Goal: Information Seeking & Learning: Find specific page/section

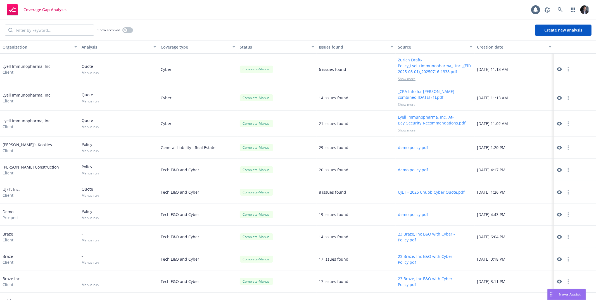
click at [15, 17] on link "Coverage Gap Analysis" at bounding box center [36, 10] width 64 height 16
click at [38, 4] on div "Coverage Gap Analysis" at bounding box center [37, 9] width 60 height 11
click at [11, 8] on rect at bounding box center [12, 9] width 11 height 11
click at [565, 10] on link at bounding box center [560, 9] width 11 height 11
click at [560, 31] on button "Create new analysis" at bounding box center [563, 30] width 56 height 11
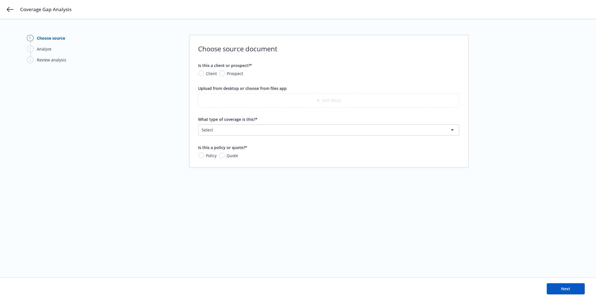
click at [283, 132] on html "Coverage Gap Analysis 1 Choose source 2 Analyze 3 Review analysis Choose source…" at bounding box center [298, 150] width 596 height 300
click at [544, 129] on html "Coverage Gap Analysis 1 Choose source 2 Analyze 3 Review analysis Choose source…" at bounding box center [298, 150] width 596 height 300
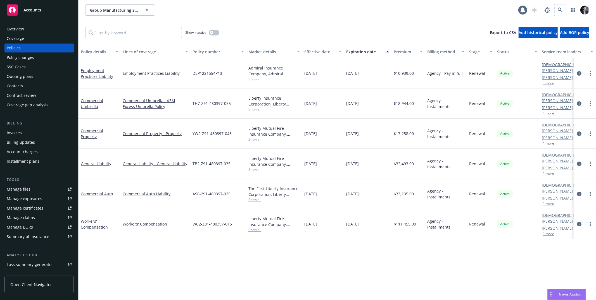
click at [555, 8] on span at bounding box center [560, 9] width 11 height 11
click at [556, 8] on link at bounding box center [560, 9] width 11 height 11
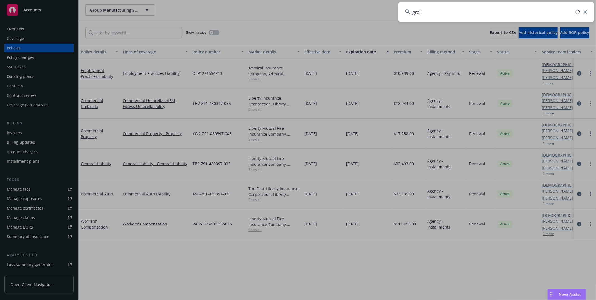
type input "grail"
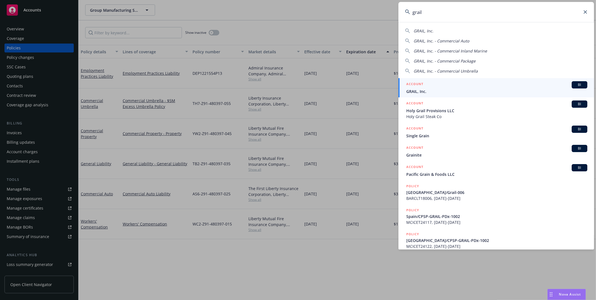
click at [497, 80] on link "ACCOUNT BI GRAIL, Inc." at bounding box center [497, 87] width 196 height 19
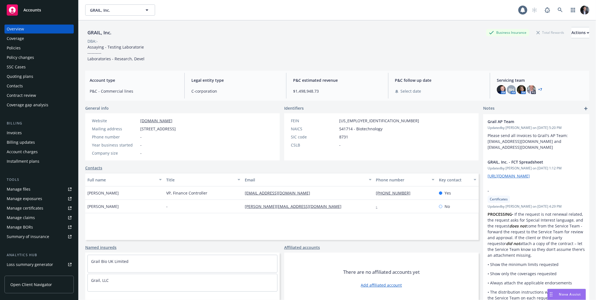
click at [27, 47] on div "Policies" at bounding box center [39, 48] width 65 height 9
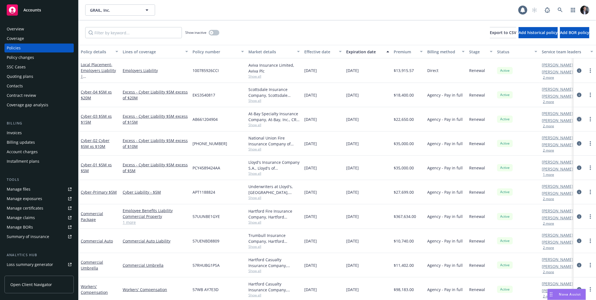
click at [577, 120] on icon "circleInformation" at bounding box center [579, 119] width 4 height 4
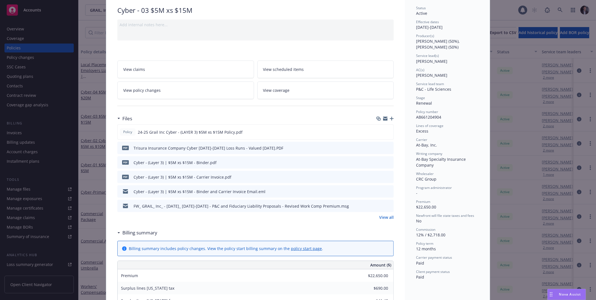
scroll to position [44, 0]
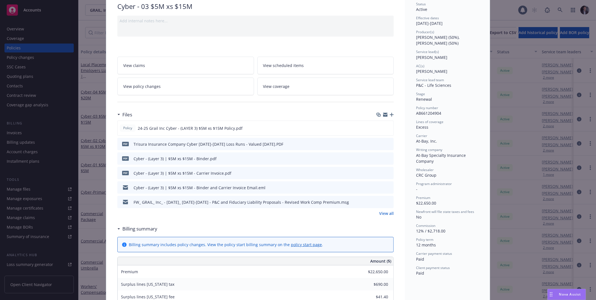
click at [387, 159] on icon "preview file" at bounding box center [388, 159] width 5 height 4
click at [497, 95] on div "Policy Cyber - 03 $5M xs $15M Add internal notes here... View claims View sched…" at bounding box center [298, 150] width 596 height 300
click at [522, 90] on div "Policy Cyber - 03 $5M xs $15M Add internal notes here... View claims View sched…" at bounding box center [298, 150] width 596 height 300
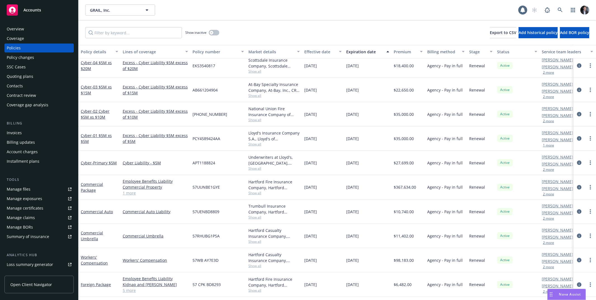
scroll to position [26, 0]
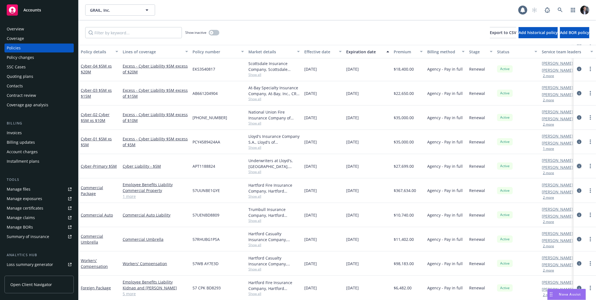
click at [577, 168] on icon "circleInformation" at bounding box center [579, 166] width 4 height 4
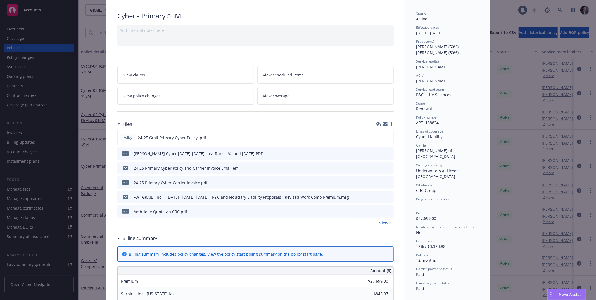
scroll to position [35, 0]
click at [388, 135] on icon "preview file" at bounding box center [388, 137] width 5 height 4
click at [82, 134] on div "Policy Cyber - Primary $5M Add internal notes here... View claims View schedule…" at bounding box center [298, 150] width 596 height 300
click at [87, 132] on div "Policy Cyber - Primary $5M Add internal notes here... View claims View schedule…" at bounding box center [298, 150] width 596 height 300
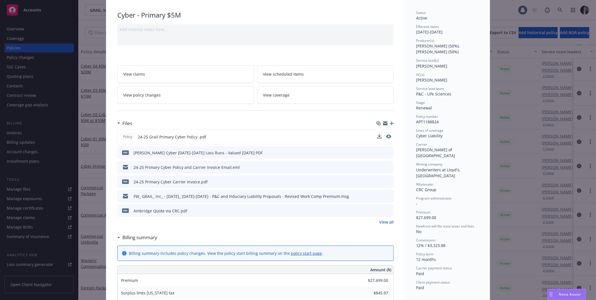
click at [492, 39] on div "Policy Cyber - Primary $5M Add internal notes here... View claims View schedule…" at bounding box center [298, 150] width 596 height 300
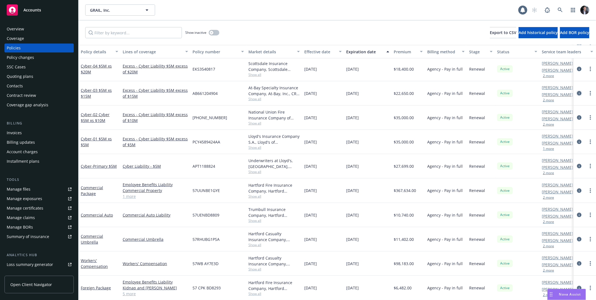
click at [577, 94] on icon "circleInformation" at bounding box center [579, 93] width 4 height 4
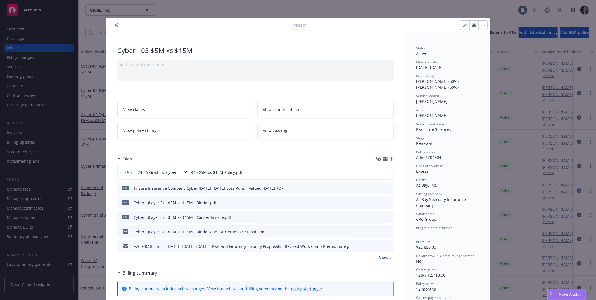
scroll to position [17, 0]
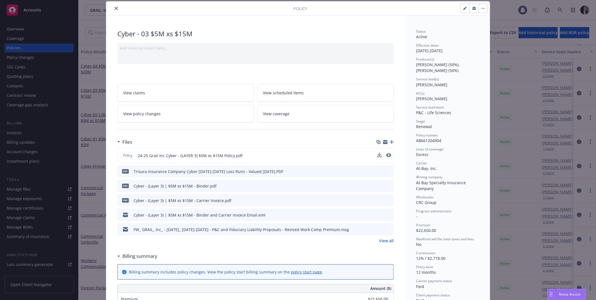
click at [259, 148] on div "Policy 24-25 Grail Inc Cyber - (LAYER 3) $5M xs $15M Policy.pdf PDF Trisura Ins…" at bounding box center [255, 192] width 276 height 88
click at [380, 153] on div at bounding box center [384, 156] width 14 height 6
click at [388, 155] on icon "preview file" at bounding box center [388, 155] width 5 height 4
click at [98, 150] on div "Policy Cyber - 03 $5M xs $15M Add internal notes here... View claims View sched…" at bounding box center [298, 150] width 596 height 300
click at [97, 150] on div "Policy Cyber - 03 $5M xs $15M Add internal notes here... View claims View sched…" at bounding box center [298, 150] width 596 height 300
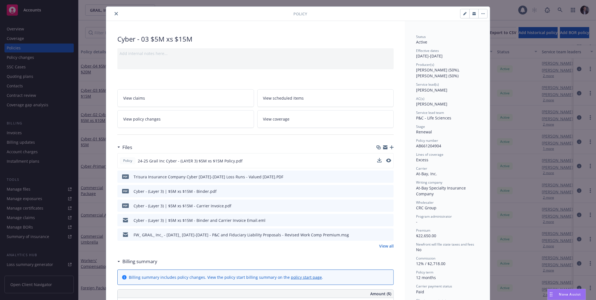
scroll to position [7, 0]
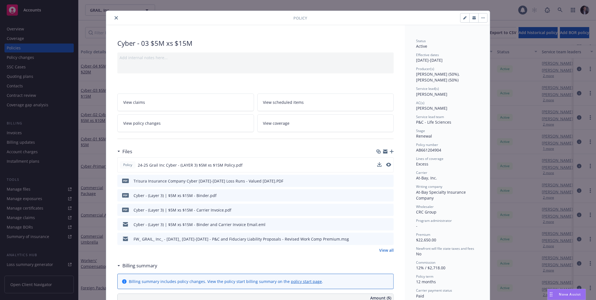
drag, startPoint x: 449, startPoint y: 97, endPoint x: 402, endPoint y: 98, distance: 46.7
click at [428, 98] on div "Status Active Effective dates 09/01/2024 - 09/01/2025 Producer(s) Tom Whitenigh…" at bounding box center [447, 176] width 63 height 275
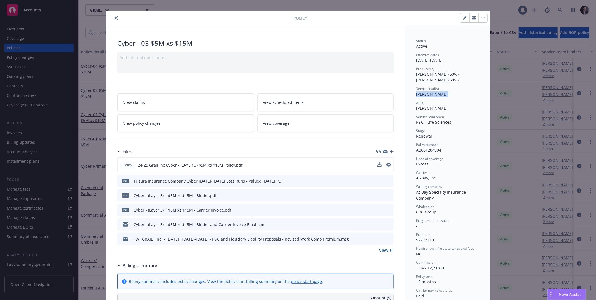
click at [114, 20] on button "close" at bounding box center [116, 18] width 7 height 7
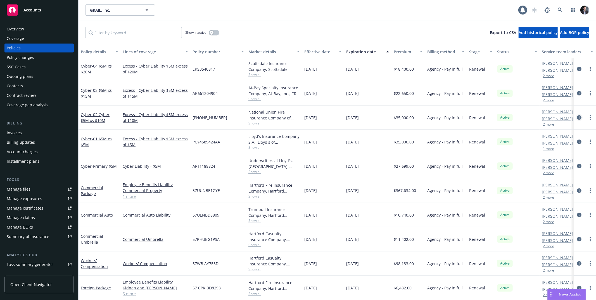
click at [577, 117] on icon "circleInformation" at bounding box center [579, 117] width 4 height 4
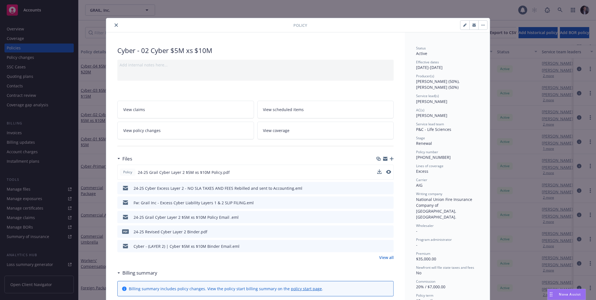
click at [350, 175] on div "Policy 24-25 Grail Cyber Layer 2 $5M xs $10M Policy.pdf" at bounding box center [255, 172] width 276 height 15
click at [387, 172] on icon "preview file" at bounding box center [388, 172] width 5 height 4
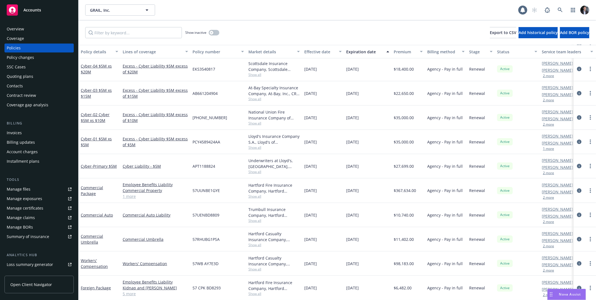
click at [243, 148] on div "PCY4589424AA" at bounding box center [218, 142] width 56 height 24
click at [253, 147] on span "Show all" at bounding box center [273, 147] width 51 height 5
click at [577, 141] on icon "circleInformation" at bounding box center [579, 142] width 4 height 4
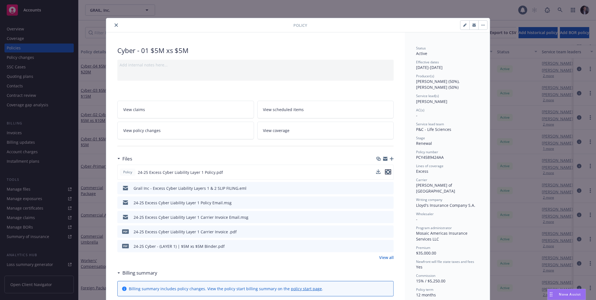
click at [387, 172] on icon "preview file" at bounding box center [388, 172] width 5 height 4
click at [527, 142] on div "Policy Cyber - 01 $5M xs $5M Add internal notes here... View claims View schedu…" at bounding box center [298, 150] width 596 height 300
click at [116, 28] on div at bounding box center [200, 25] width 185 height 7
click at [115, 26] on icon "close" at bounding box center [116, 24] width 3 height 3
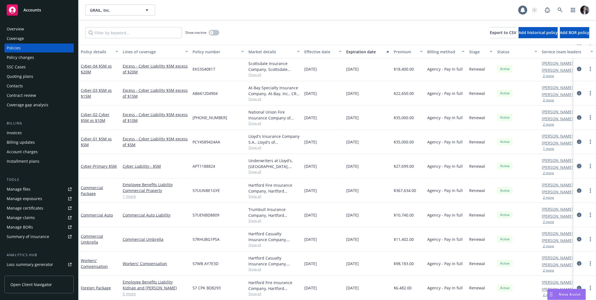
click at [577, 167] on icon "circleInformation" at bounding box center [579, 166] width 4 height 4
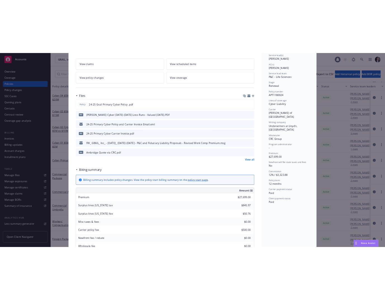
scroll to position [94, 0]
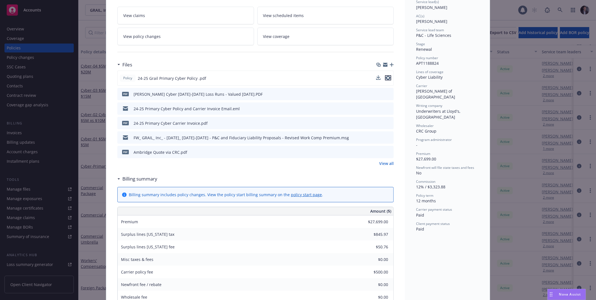
click at [386, 79] on icon "preview file" at bounding box center [388, 78] width 5 height 4
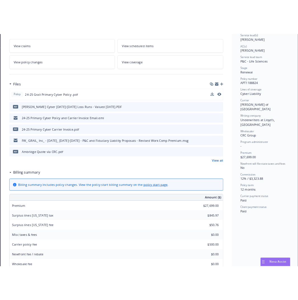
scroll to position [26, 0]
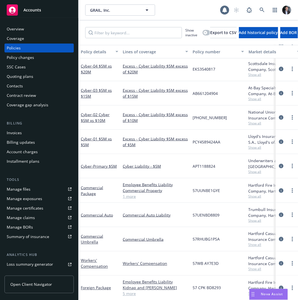
click at [35, 104] on div "Coverage gap analysis" at bounding box center [28, 105] width 42 height 9
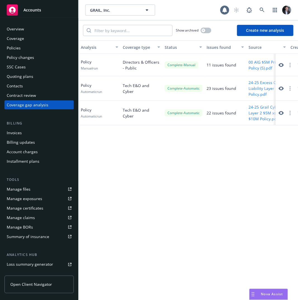
click at [266, 32] on button "Create new analysis" at bounding box center [265, 30] width 56 height 11
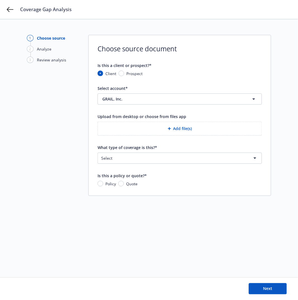
click at [175, 122] on button "Add file(s)" at bounding box center [180, 129] width 164 height 14
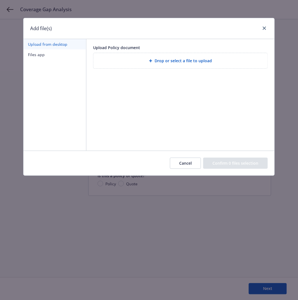
click at [50, 57] on button "Files app" at bounding box center [54, 54] width 63 height 10
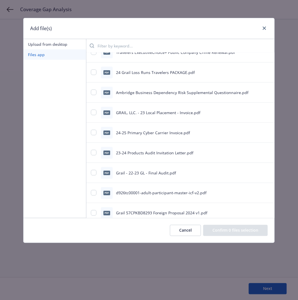
scroll to position [2325, 0]
click at [263, 25] on link "close" at bounding box center [264, 28] width 7 height 7
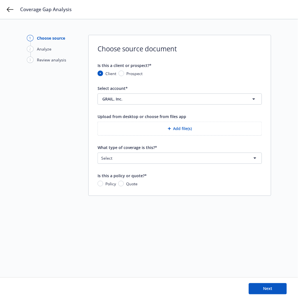
click at [15, 11] on div "Coverage Gap Analysis" at bounding box center [149, 9] width 298 height 19
click at [12, 11] on icon at bounding box center [10, 9] width 7 height 7
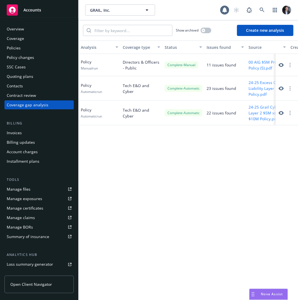
click at [13, 50] on div "Policies" at bounding box center [14, 48] width 14 height 9
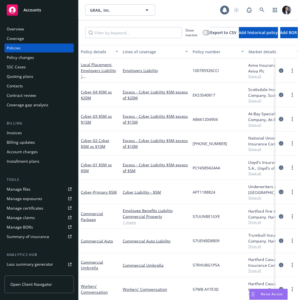
click at [279, 192] on icon "circleInformation" at bounding box center [281, 192] width 4 height 4
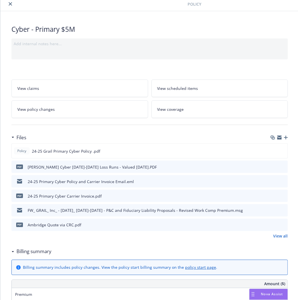
scroll to position [26, 0]
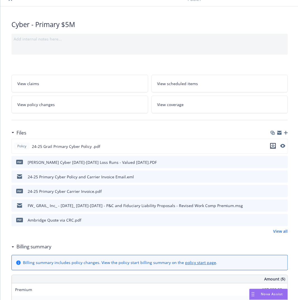
click at [272, 146] on icon "download file" at bounding box center [273, 146] width 4 height 4
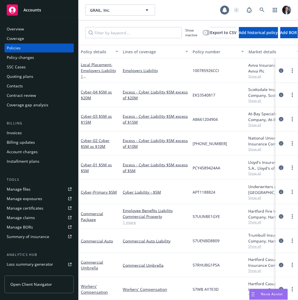
click at [279, 168] on icon "circleInformation" at bounding box center [281, 168] width 4 height 4
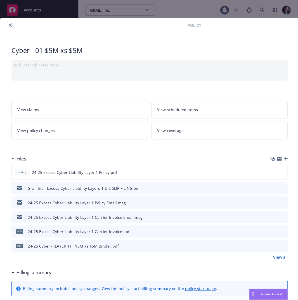
scroll to position [17, 0]
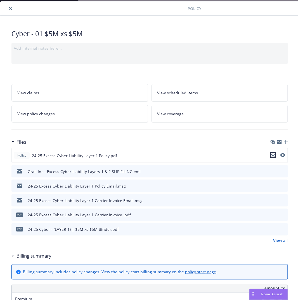
click at [272, 155] on icon "download file" at bounding box center [273, 155] width 4 height 4
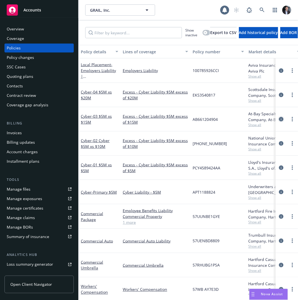
click at [279, 119] on icon "circleInformation" at bounding box center [281, 119] width 4 height 4
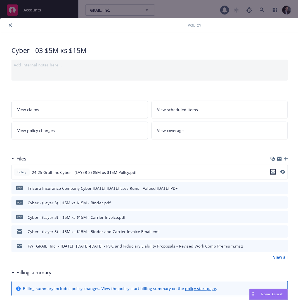
click at [273, 173] on icon "download file" at bounding box center [273, 172] width 4 height 4
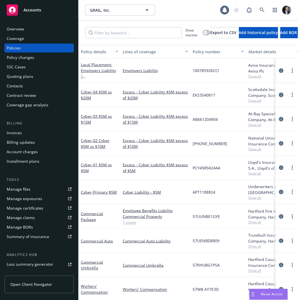
click at [279, 97] on icon "circleInformation" at bounding box center [281, 95] width 4 height 4
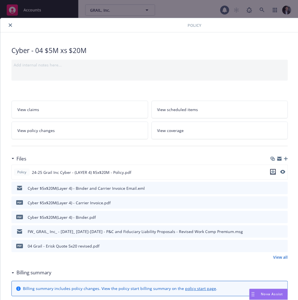
click at [272, 173] on icon "download file" at bounding box center [273, 172] width 4 height 4
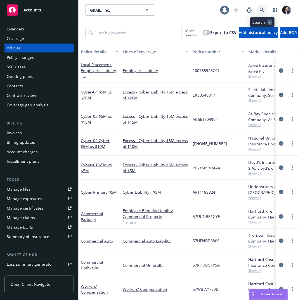
click at [261, 11] on icon at bounding box center [262, 10] width 5 height 5
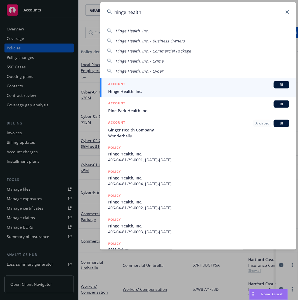
type input "hinge health"
click at [183, 89] on span "Hinge Health, Inc." at bounding box center [198, 92] width 181 height 6
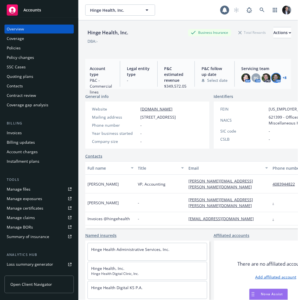
click at [272, 78] on img at bounding box center [276, 78] width 9 height 9
click at [283, 77] on link "+ 8" at bounding box center [285, 77] width 4 height 3
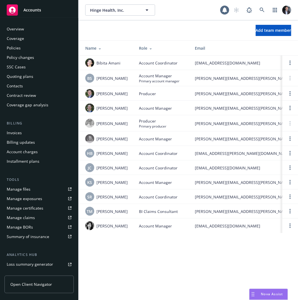
click at [20, 48] on div "Policies" at bounding box center [14, 48] width 14 height 9
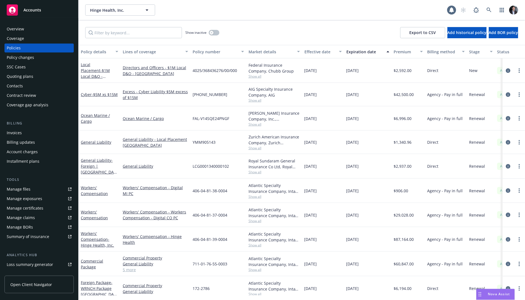
click at [95, 51] on div "Policy details" at bounding box center [96, 52] width 31 height 6
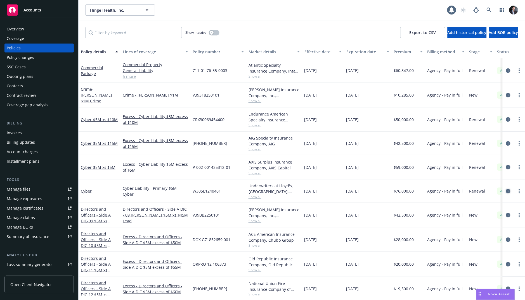
click at [298, 191] on icon "circleInformation" at bounding box center [508, 191] width 4 height 4
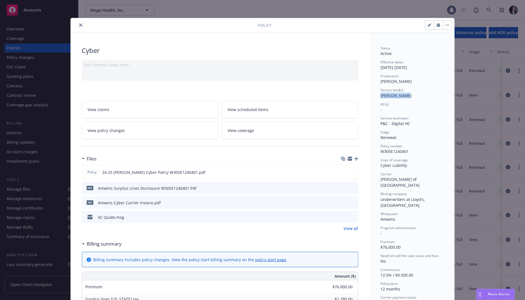
drag, startPoint x: 407, startPoint y: 94, endPoint x: 378, endPoint y: 95, distance: 29.4
click at [298, 95] on div "Service lead(s) Brian Schmid" at bounding box center [412, 93] width 63 height 11
copy span "Brian Schmid"
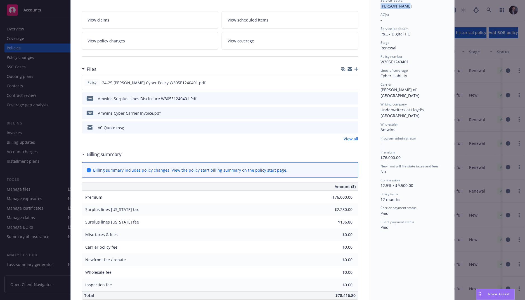
scroll to position [98, 0]
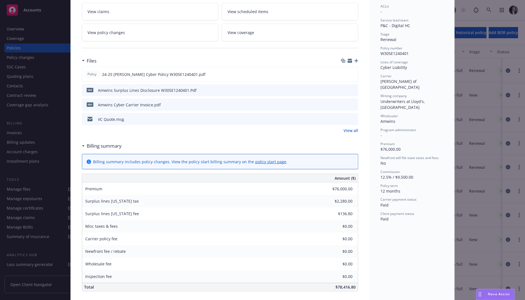
click at [298, 129] on div "Policy Cyber Add internal notes here... View claims View scheduled items View p…" at bounding box center [262, 150] width 525 height 300
click at [298, 139] on div "Policy Cyber Add internal notes here... View claims View scheduled items View p…" at bounding box center [262, 150] width 525 height 300
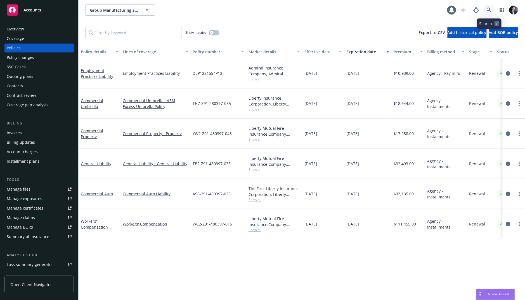
click at [489, 8] on icon at bounding box center [489, 10] width 5 height 5
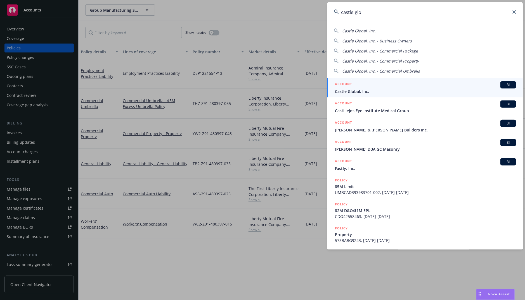
type input "castle glo"
click at [405, 82] on div "ACCOUNT BI" at bounding box center [425, 84] width 181 height 7
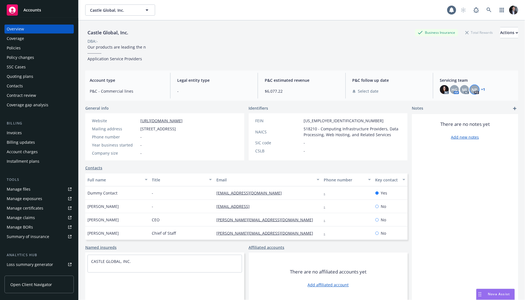
click at [473, 89] on span "NP" at bounding box center [475, 90] width 6 height 6
click at [480, 89] on div "+ 1" at bounding box center [482, 89] width 5 height 3
click at [481, 89] on link "+ 1" at bounding box center [483, 89] width 4 height 3
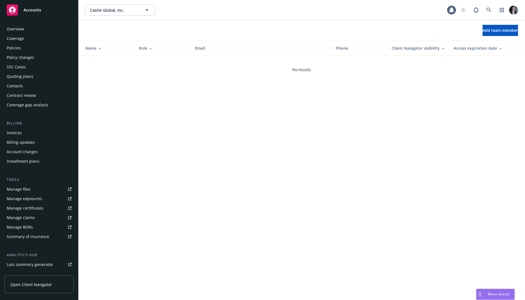
scroll to position [63, 0]
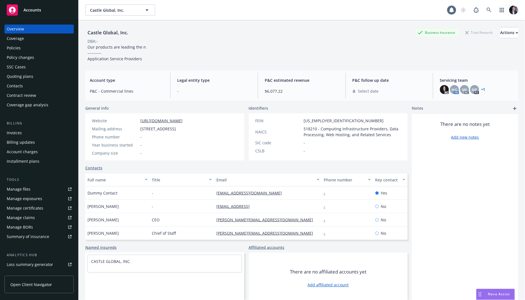
click at [26, 47] on div "Policies" at bounding box center [39, 48] width 65 height 9
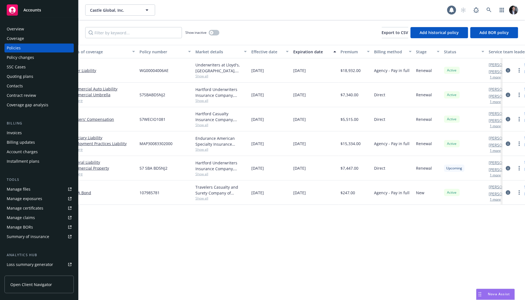
scroll to position [0, 93]
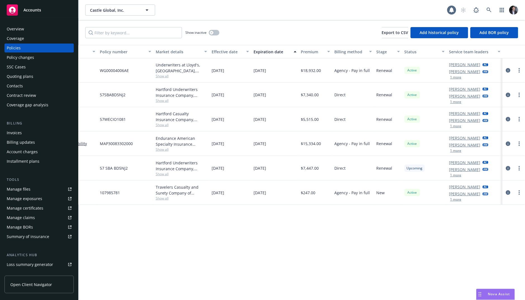
click at [456, 78] on button "1 more" at bounding box center [455, 77] width 11 height 3
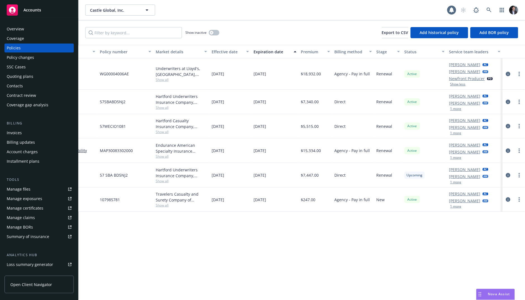
click at [458, 108] on button "1 more" at bounding box center [455, 108] width 11 height 3
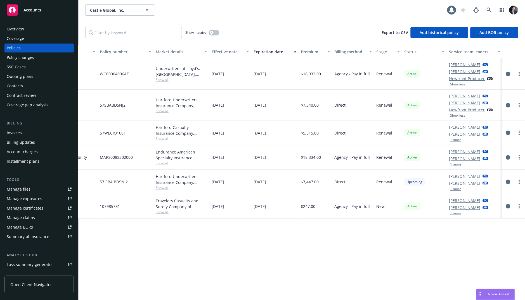
click at [459, 140] on button "1 more" at bounding box center [455, 139] width 11 height 3
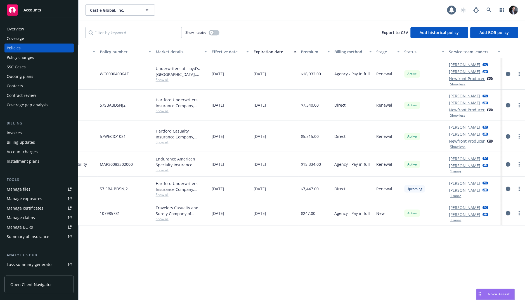
click at [456, 174] on div "[PERSON_NAME] AC [PERSON_NAME] AM 1 more" at bounding box center [475, 164] width 56 height 25
click at [458, 173] on button "1 more" at bounding box center [455, 171] width 11 height 3
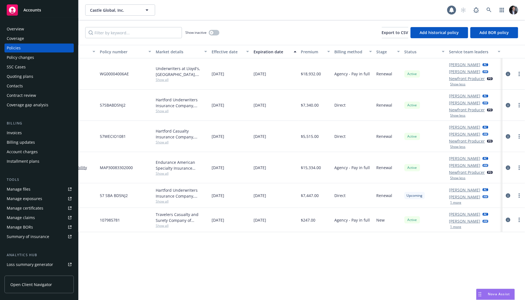
click at [457, 203] on button "1 more" at bounding box center [455, 202] width 11 height 3
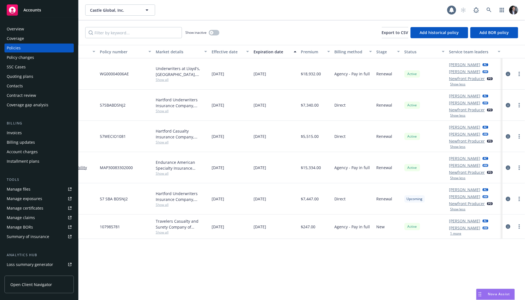
click at [458, 234] on button "1 more" at bounding box center [455, 233] width 11 height 3
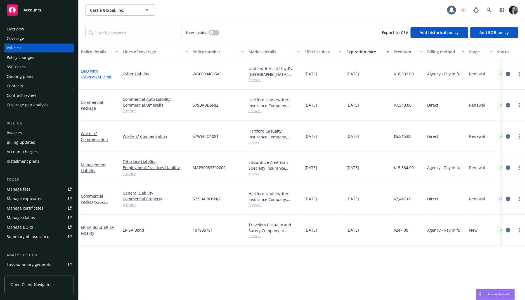
click at [105, 69] on link "E&O with Cyber - $2M Limit" at bounding box center [96, 73] width 31 height 11
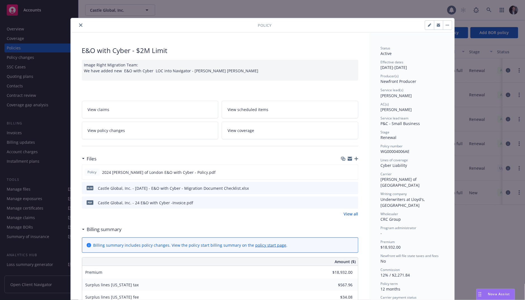
click at [484, 152] on div "Policy E&O with Cyber - $2M Limit Image Right Migration Team: We have added new…" at bounding box center [262, 150] width 525 height 300
